Goal: Find specific page/section: Find specific page/section

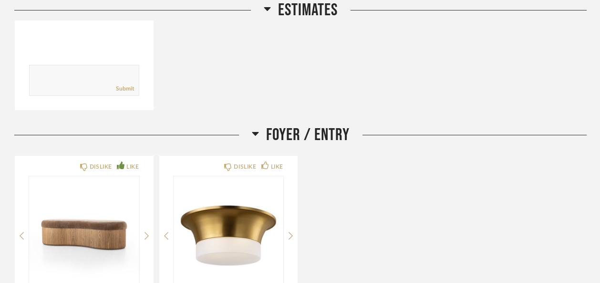
scroll to position [662, 0]
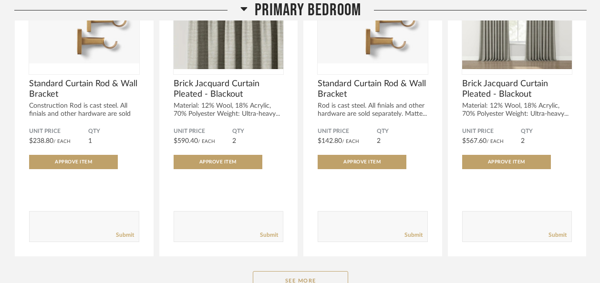
scroll to position [2983, 0]
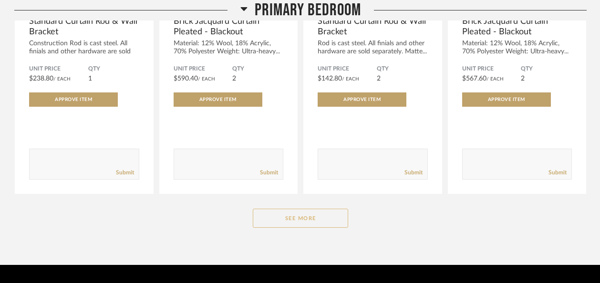
click at [316, 209] on button "See More" at bounding box center [300, 218] width 95 height 19
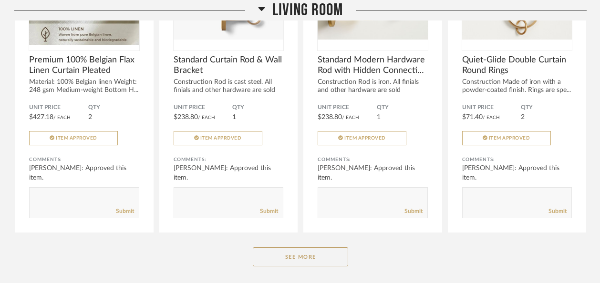
scroll to position [1734, 0]
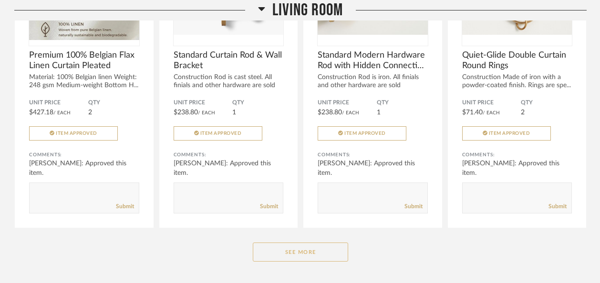
click at [318, 243] on button "See More" at bounding box center [300, 252] width 95 height 19
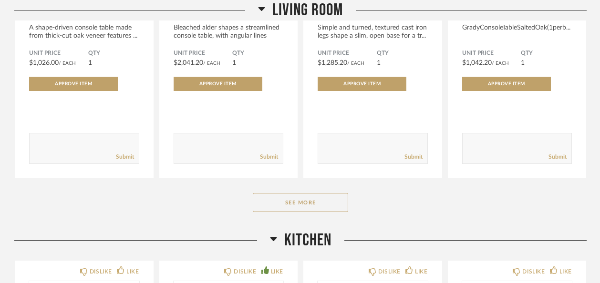
scroll to position [3129, 0]
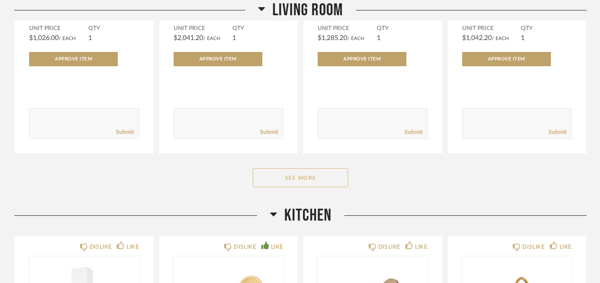
click at [319, 168] on button "See More" at bounding box center [300, 177] width 95 height 19
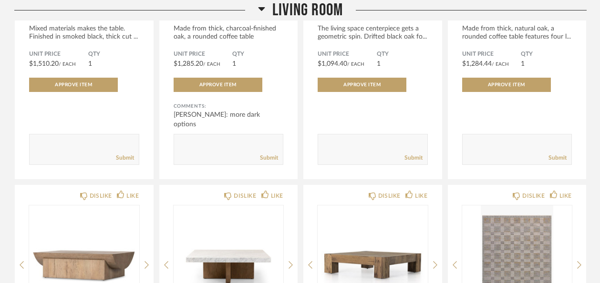
scroll to position [3682, 0]
